Goal: Task Accomplishment & Management: Manage account settings

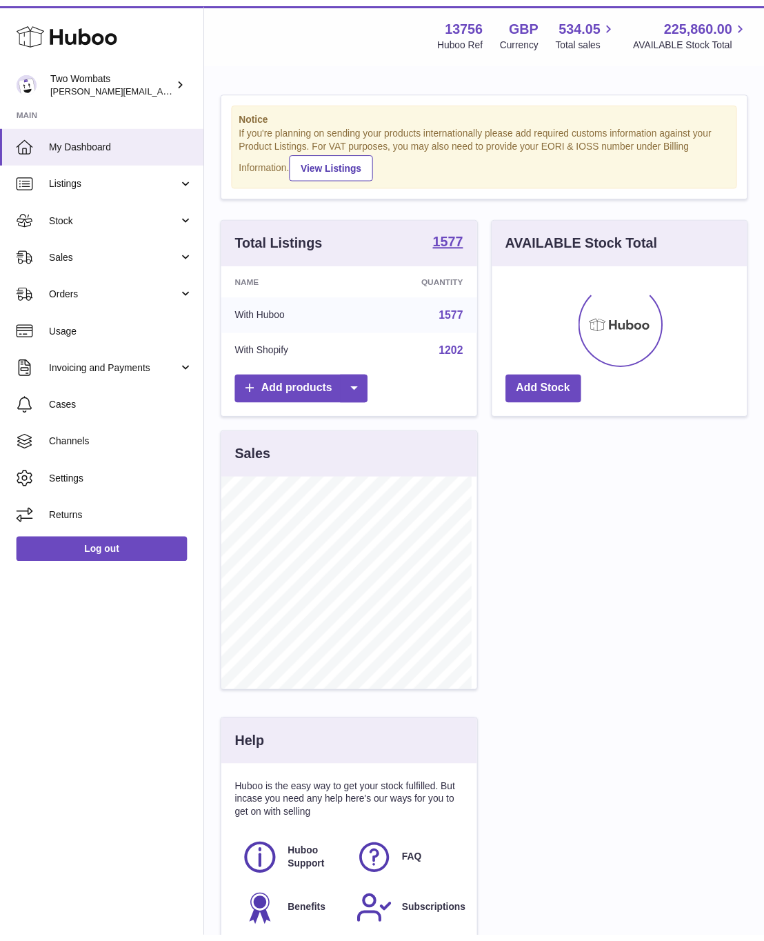
scroll to position [215, 259]
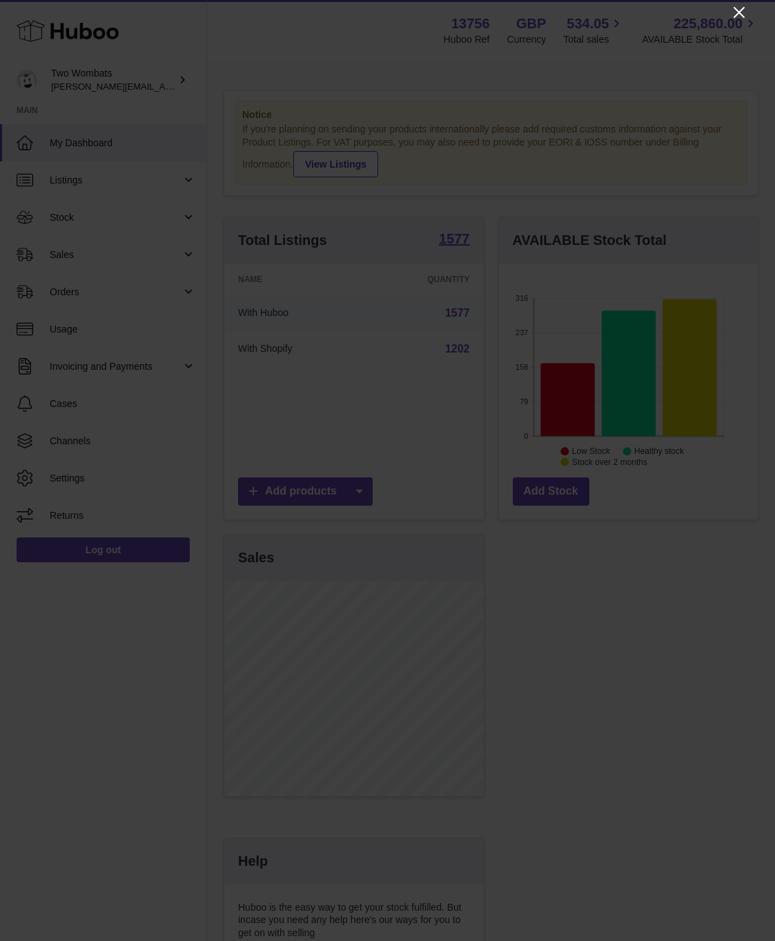
click at [735, 18] on icon "Close" at bounding box center [738, 12] width 17 height 17
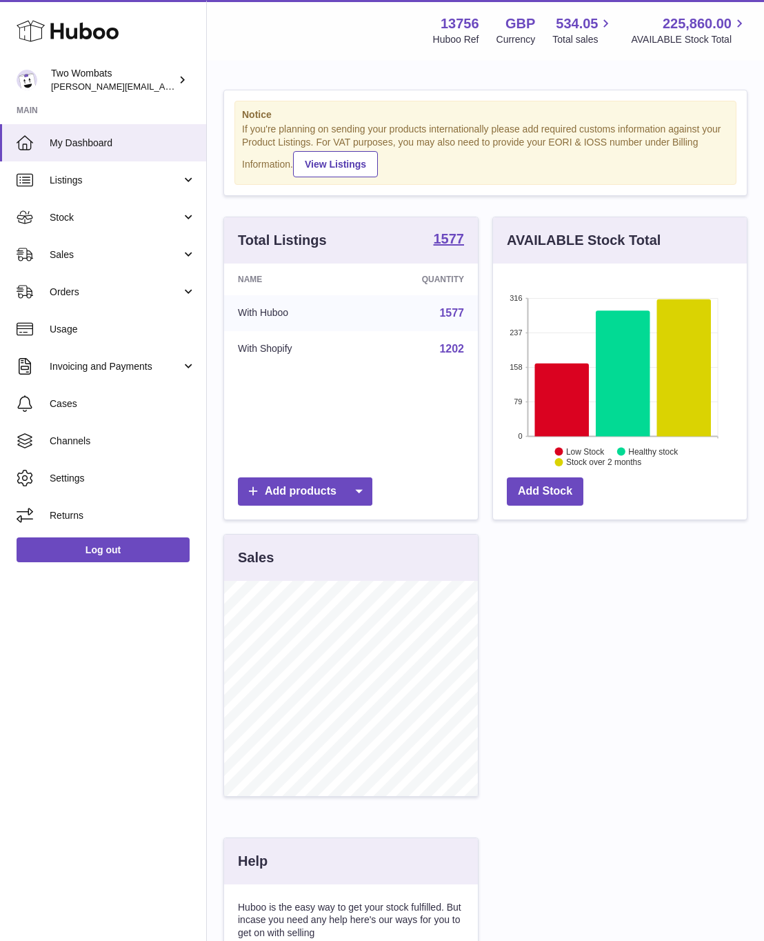
scroll to position [689535, 689496]
click at [88, 244] on link "Sales" at bounding box center [103, 254] width 206 height 37
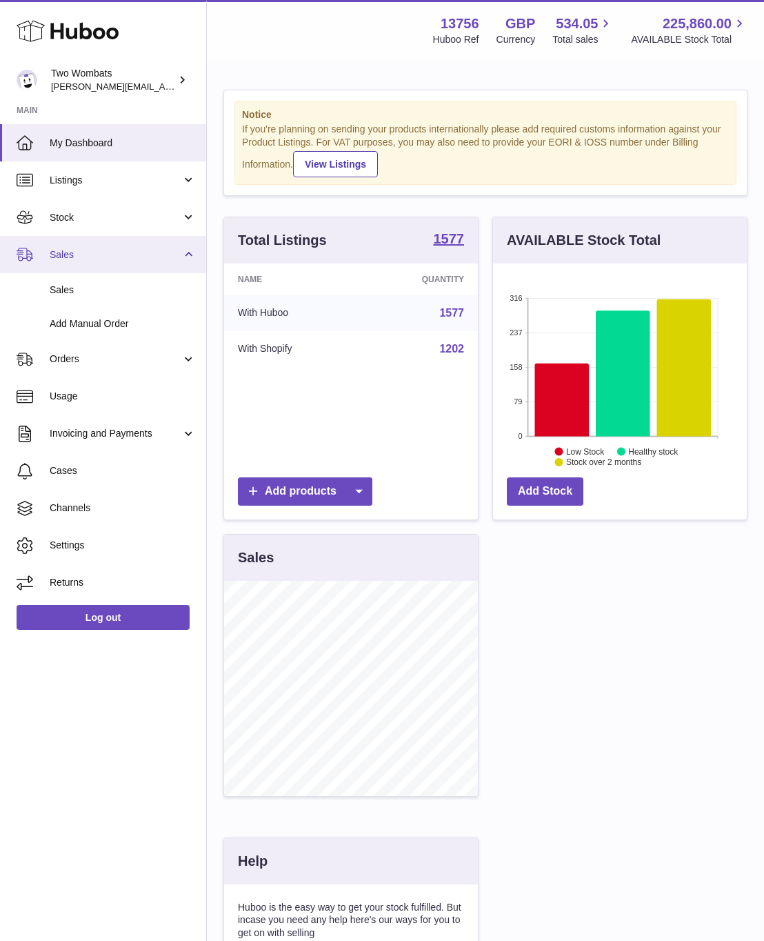
click at [88, 244] on link "Sales" at bounding box center [103, 254] width 206 height 37
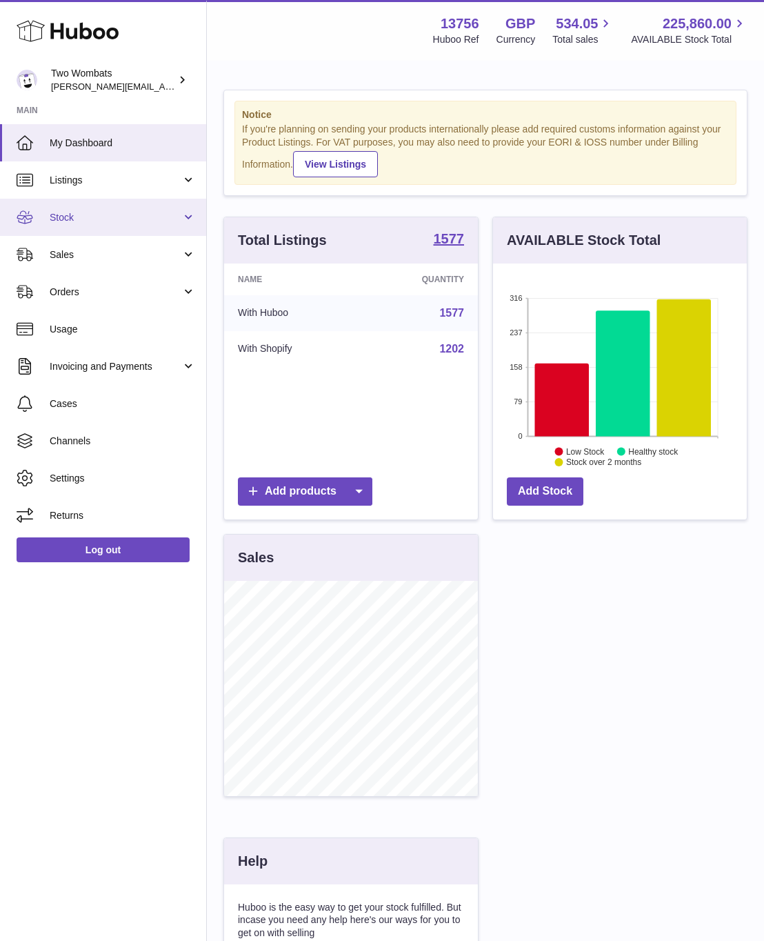
click at [90, 199] on link "Stock" at bounding box center [103, 217] width 206 height 37
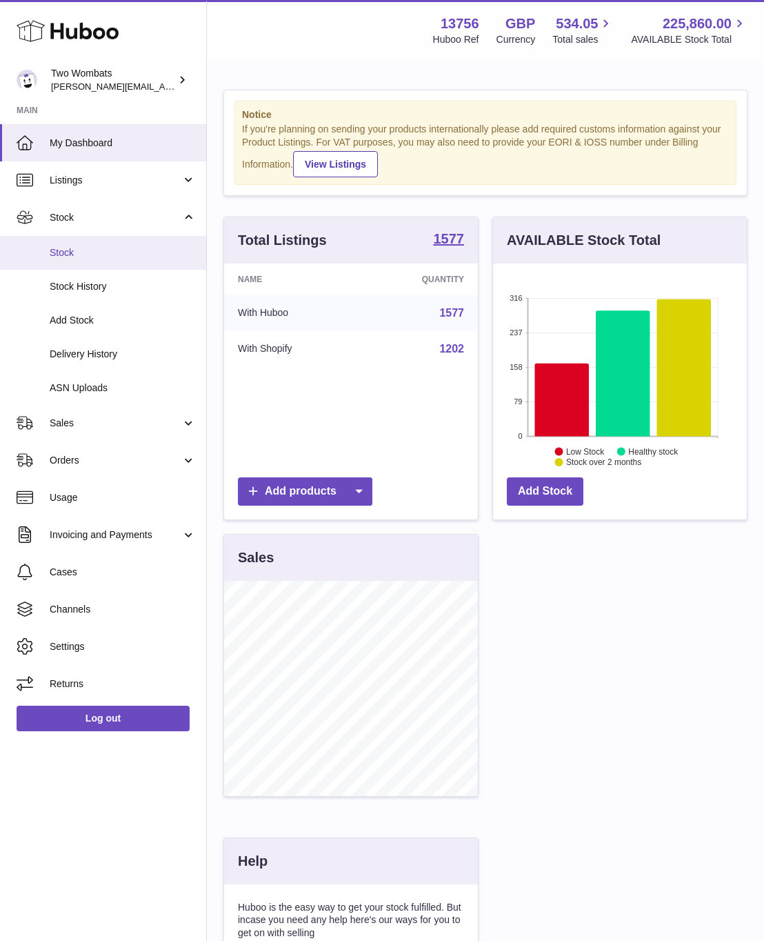
click at [79, 258] on span "Stock" at bounding box center [123, 252] width 146 height 13
drag, startPoint x: 234, startPoint y: 80, endPoint x: 223, endPoint y: 79, distance: 10.4
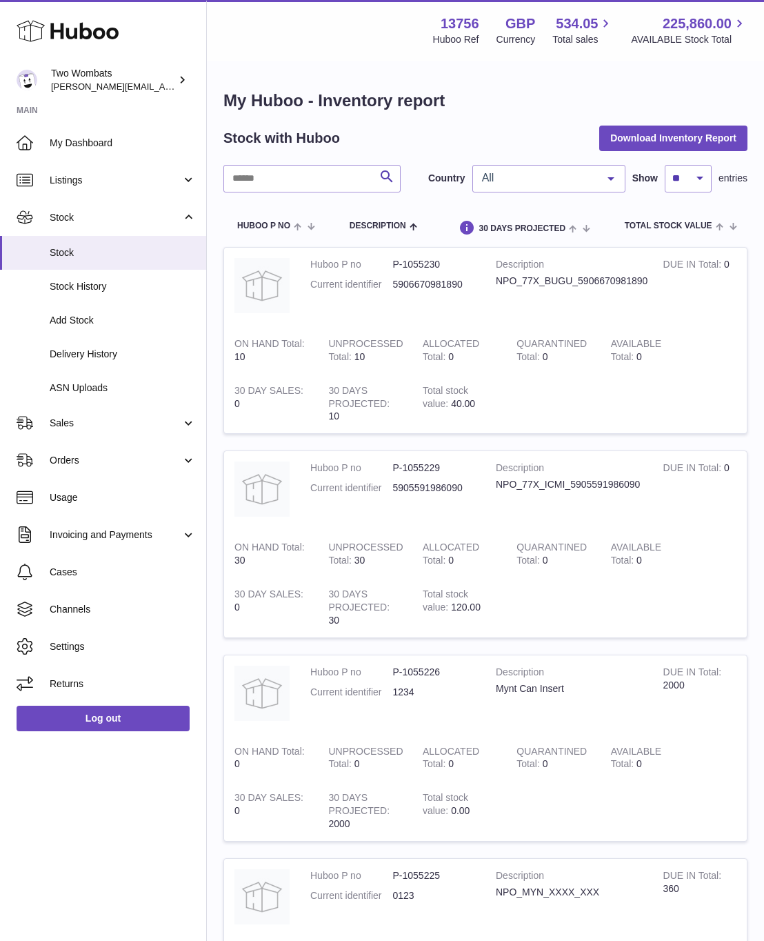
drag, startPoint x: 0, startPoint y: 0, endPoint x: 471, endPoint y: 79, distance: 477.6
drag, startPoint x: 519, startPoint y: 82, endPoint x: 531, endPoint y: 82, distance: 12.4
drag, startPoint x: 536, startPoint y: 83, endPoint x: 227, endPoint y: 81, distance: 309.0
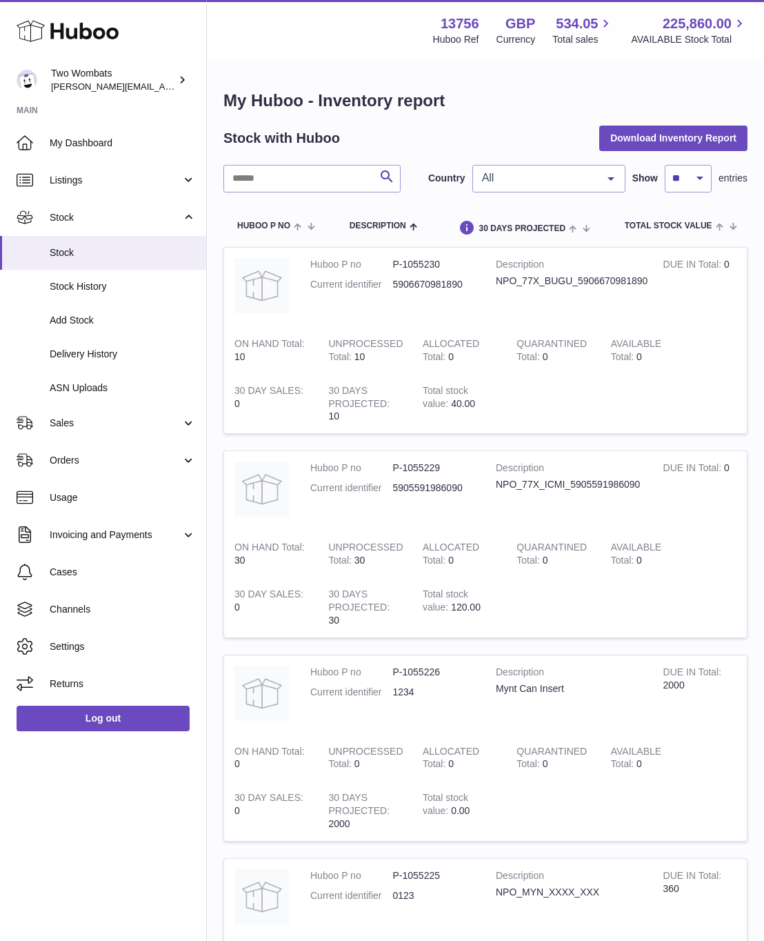
drag, startPoint x: 223, startPoint y: 82, endPoint x: 357, endPoint y: 77, distance: 133.9
drag, startPoint x: 357, startPoint y: 77, endPoint x: 578, endPoint y: 90, distance: 221.1
drag, startPoint x: 578, startPoint y: 90, endPoint x: 552, endPoint y: 88, distance: 25.6
click at [344, 297] on dl "Huboo P no P-1055230 Current identifier 5906670981890" at bounding box center [392, 278] width 165 height 40
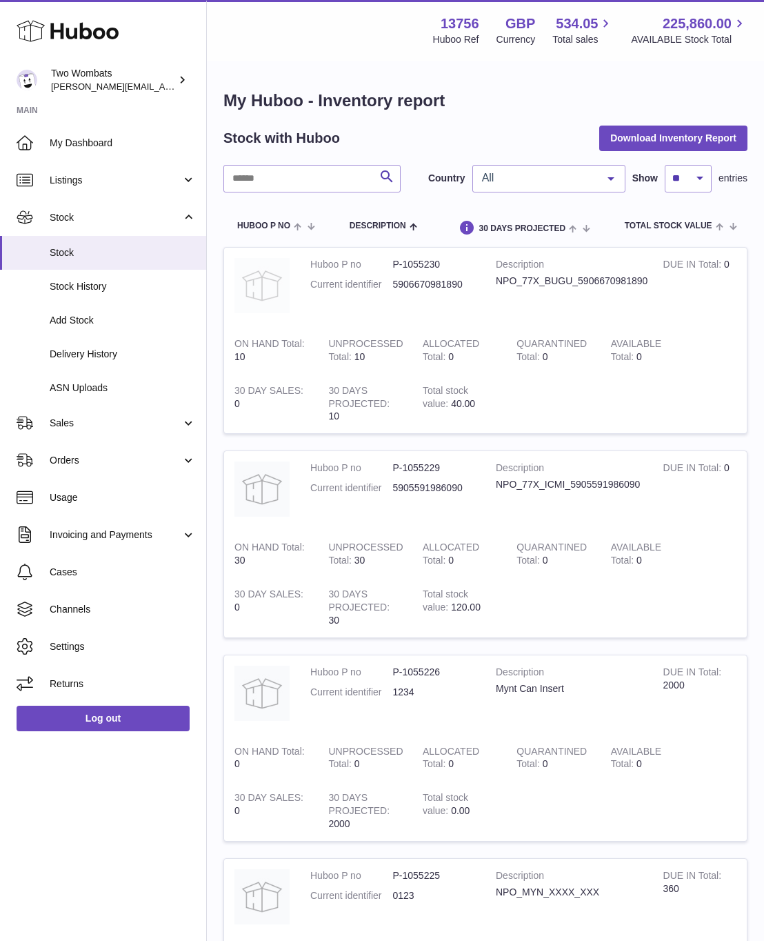
click at [288, 270] on img at bounding box center [262, 285] width 55 height 55
click at [400, 270] on dd "P-1055230" at bounding box center [434, 264] width 83 height 13
click at [331, 275] on dl "Huboo P no P-1055230 Current identifier 5906670981890" at bounding box center [392, 278] width 165 height 40
click at [264, 283] on img at bounding box center [262, 285] width 55 height 55
click at [90, 181] on span "Listings" at bounding box center [116, 180] width 132 height 13
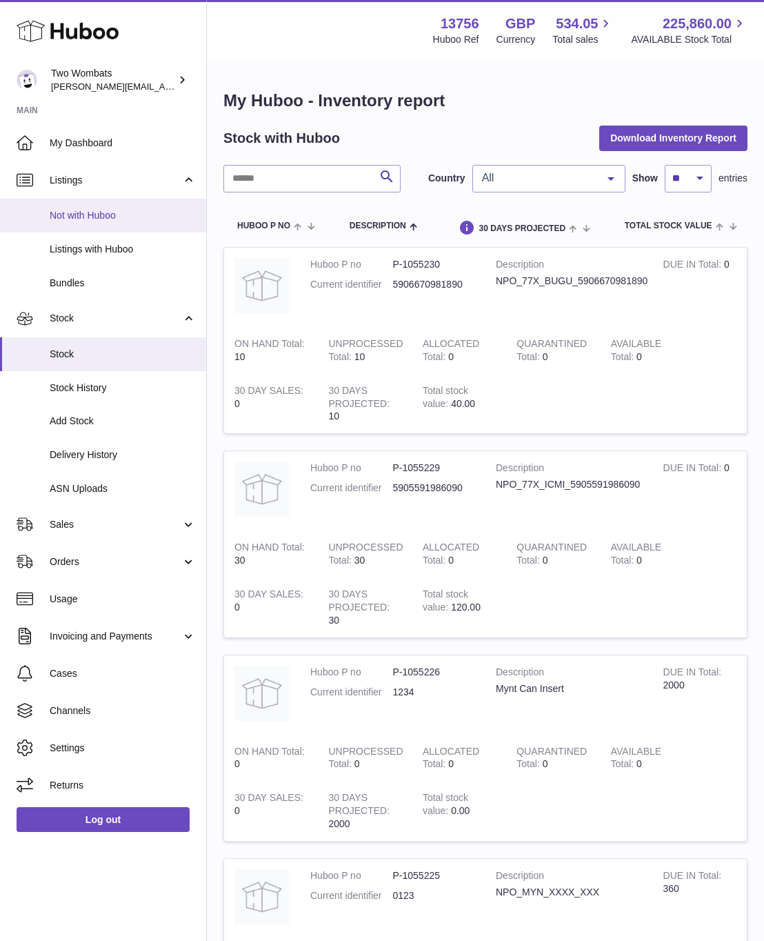
click at [76, 217] on span "Not with Huboo" at bounding box center [123, 215] width 146 height 13
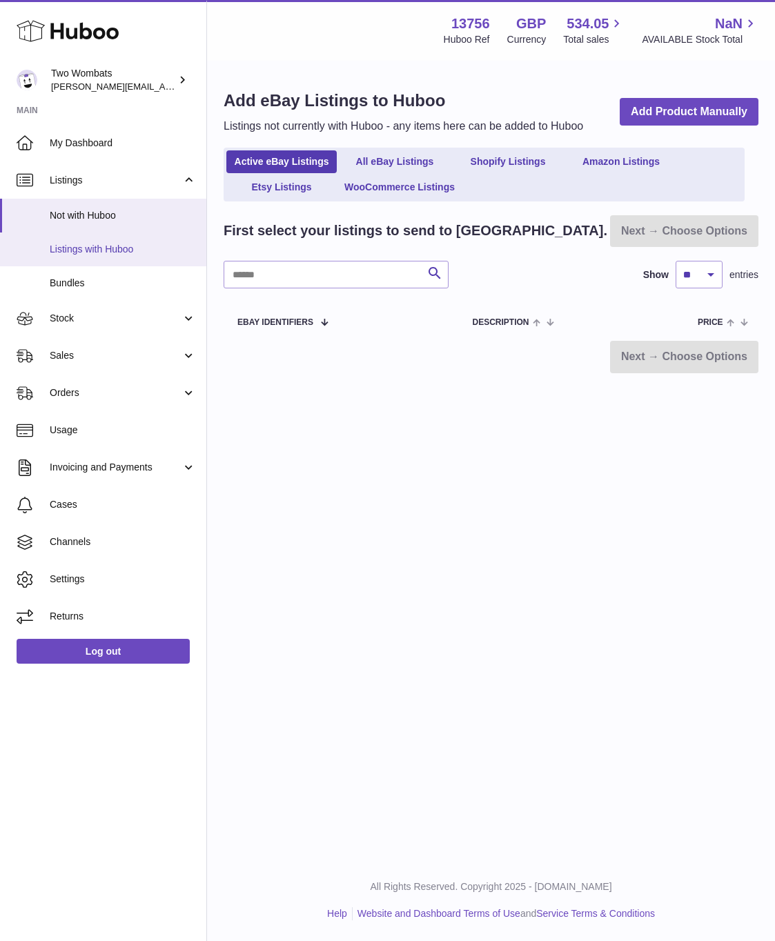
click at [94, 239] on link "Listings with Huboo" at bounding box center [103, 249] width 206 height 34
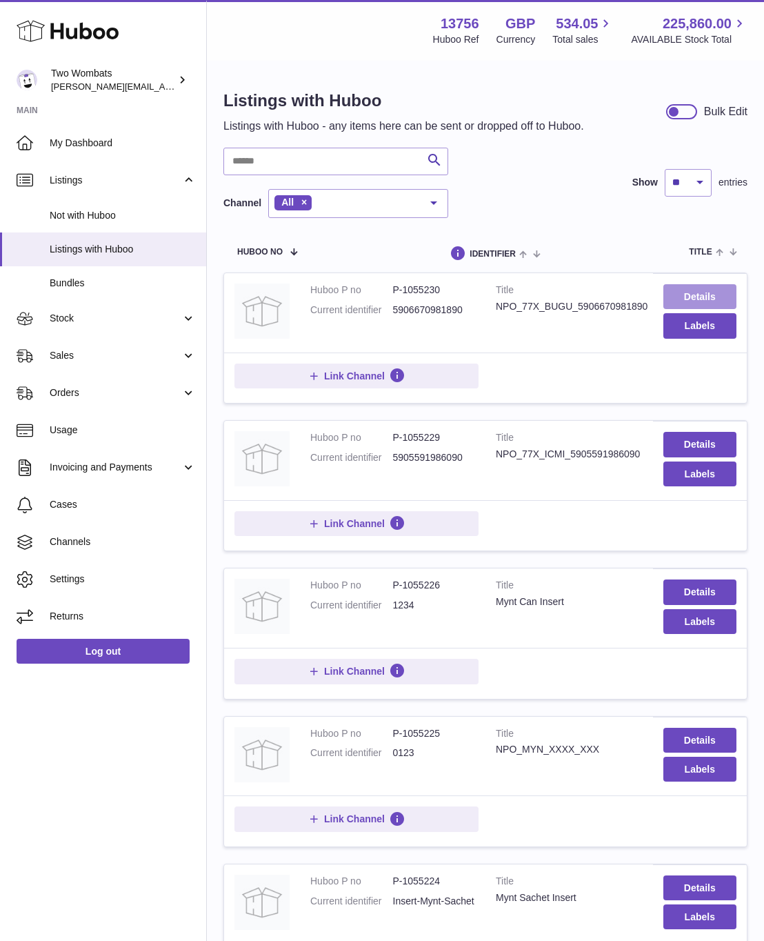
click at [683, 293] on link "Details" at bounding box center [700, 296] width 73 height 25
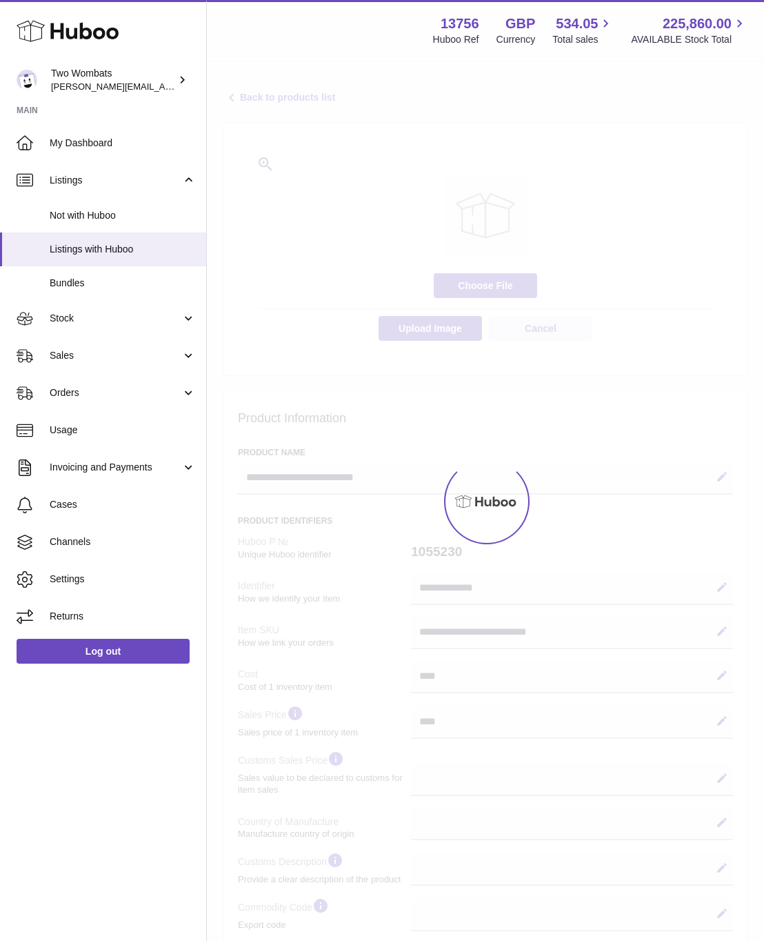
select select
select select "****"
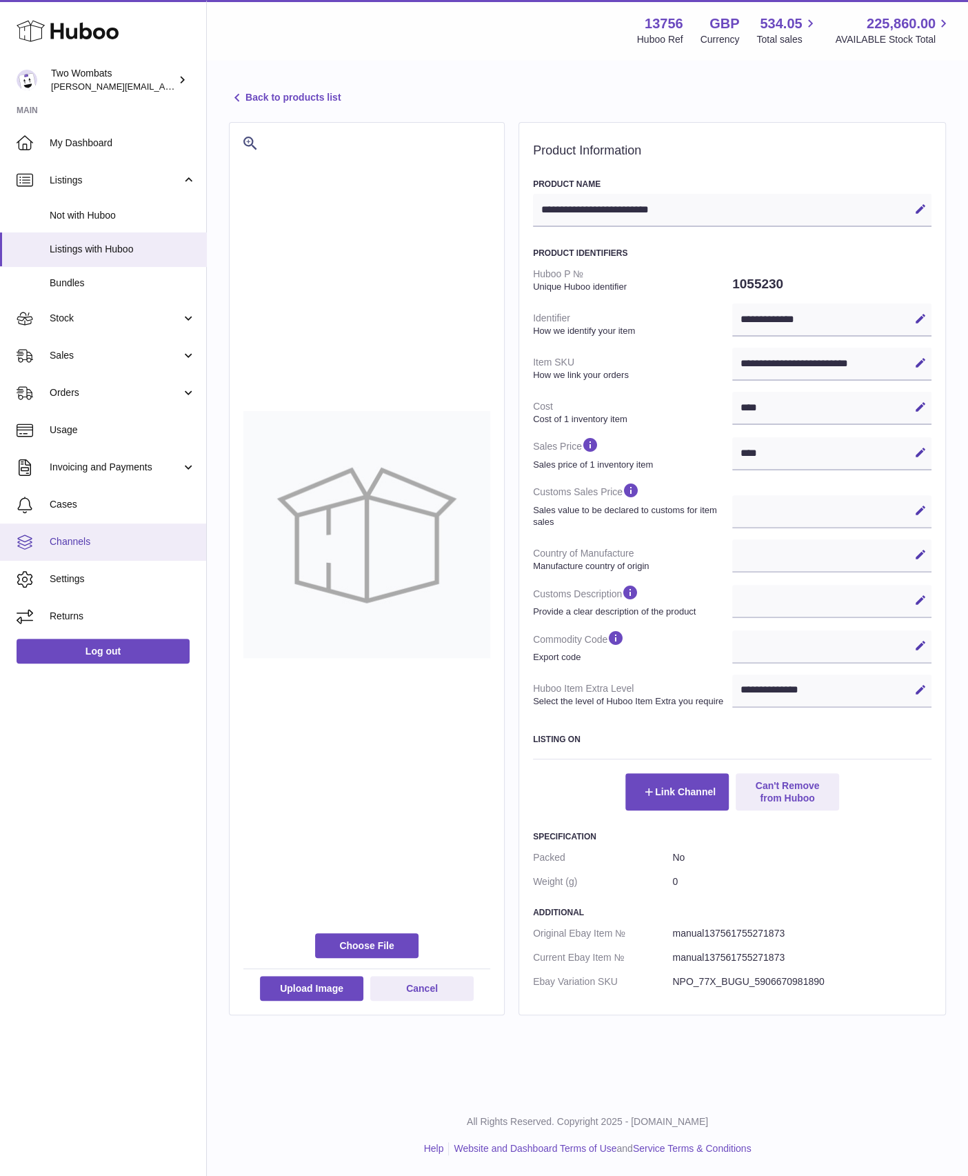
click at [50, 550] on link "Channels" at bounding box center [103, 542] width 206 height 37
click at [76, 532] on link "Channels" at bounding box center [103, 542] width 206 height 37
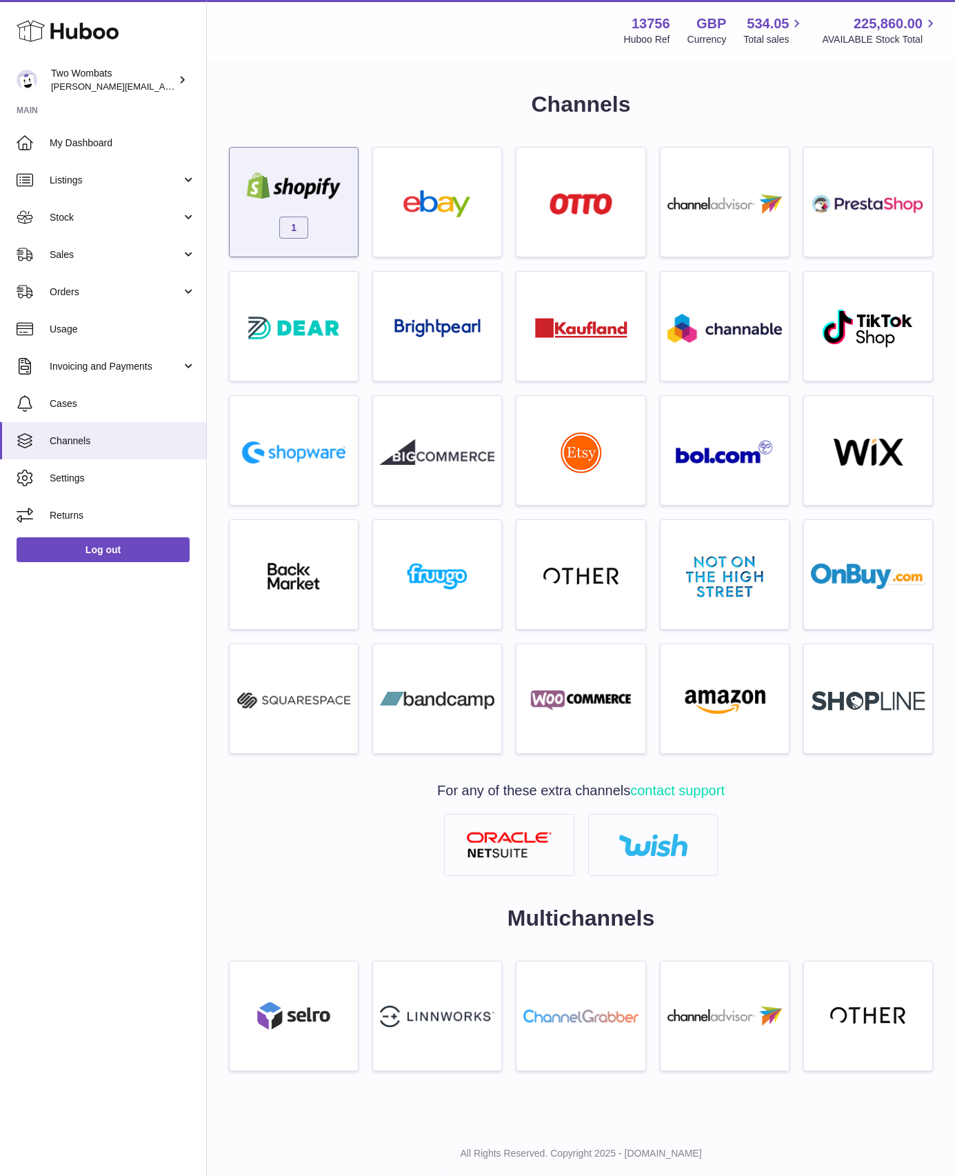
click at [292, 199] on img at bounding box center [294, 185] width 114 height 27
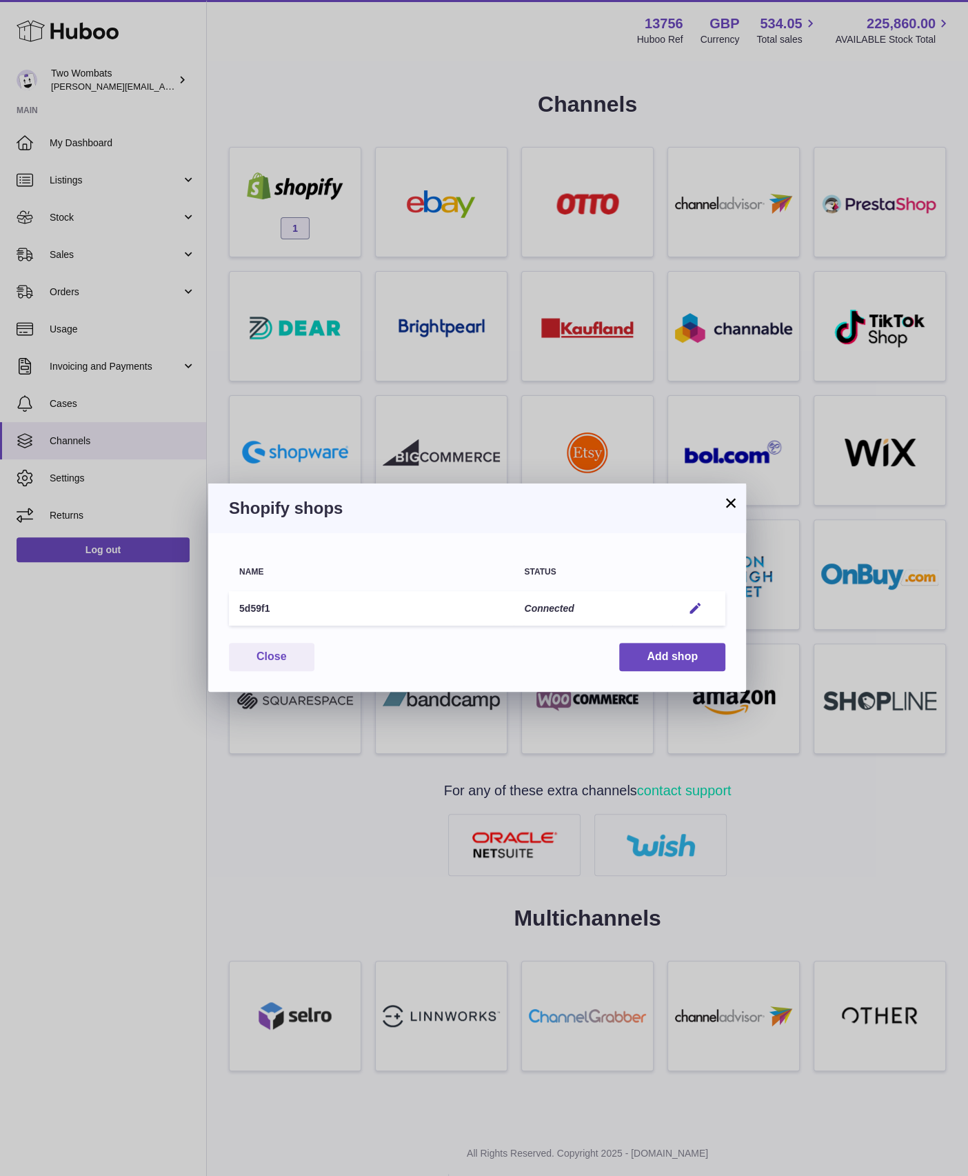
click at [611, 600] on td "Connected" at bounding box center [593, 608] width 159 height 35
click at [690, 608] on em "button" at bounding box center [695, 608] width 14 height 14
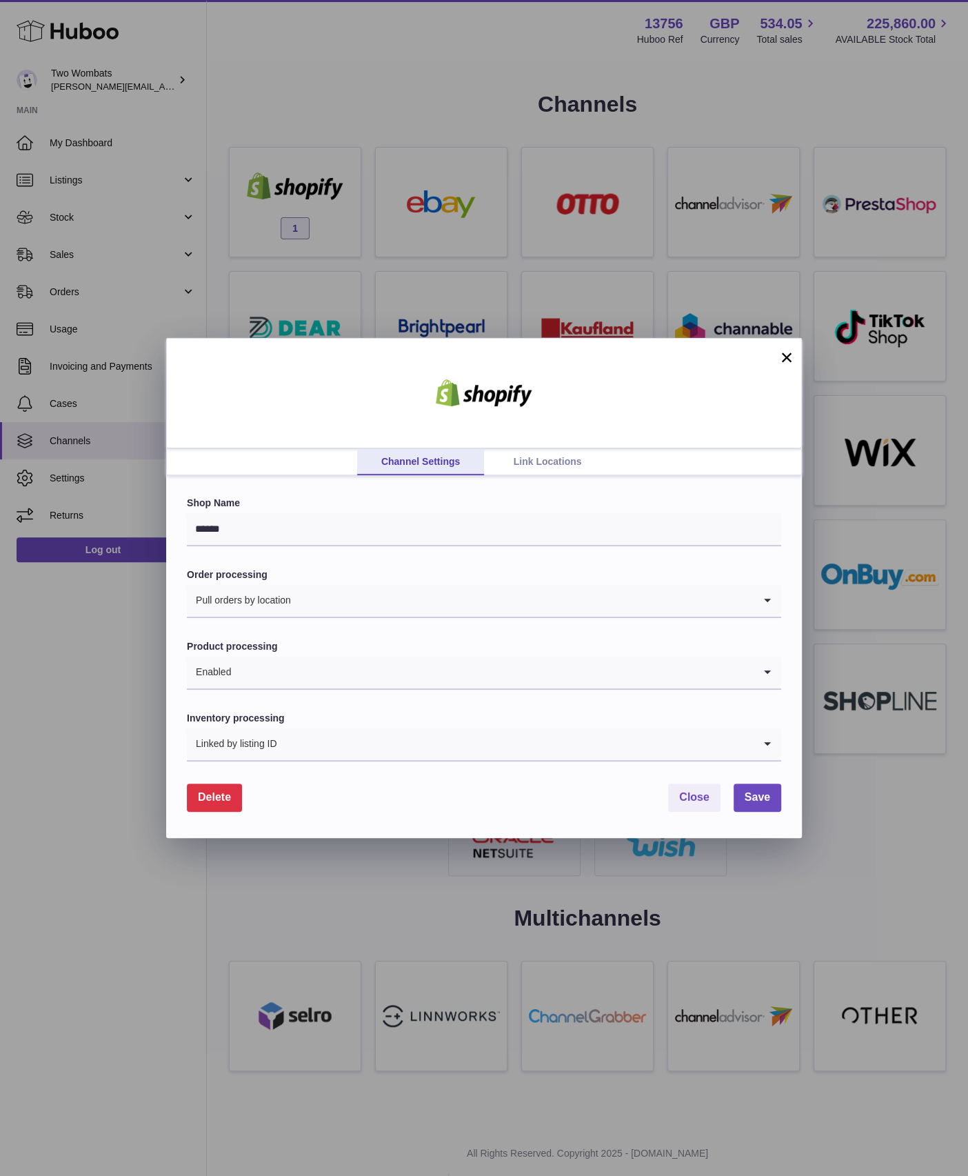
click at [252, 708] on form "Shop Name ****** Order processing Pull orders by location Loading... Product pr…" at bounding box center [484, 654] width 595 height 315
